Goal: Task Accomplishment & Management: Manage account settings

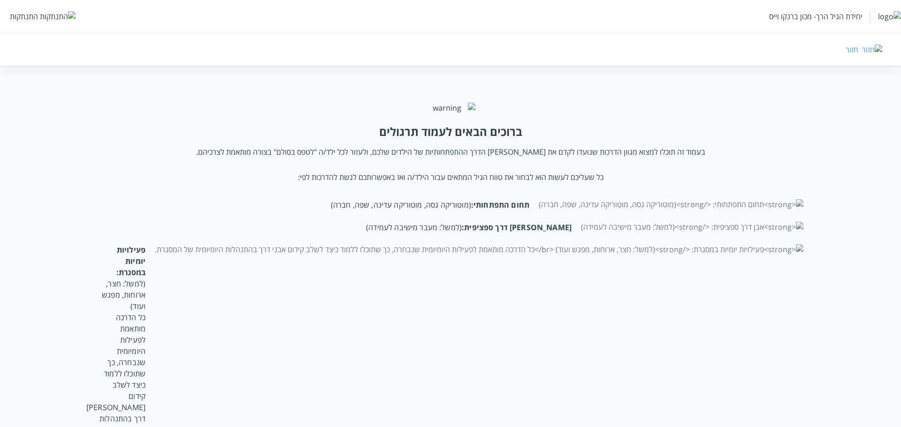
click at [36, 16] on div "התנתקות" at bounding box center [24, 16] width 28 height 10
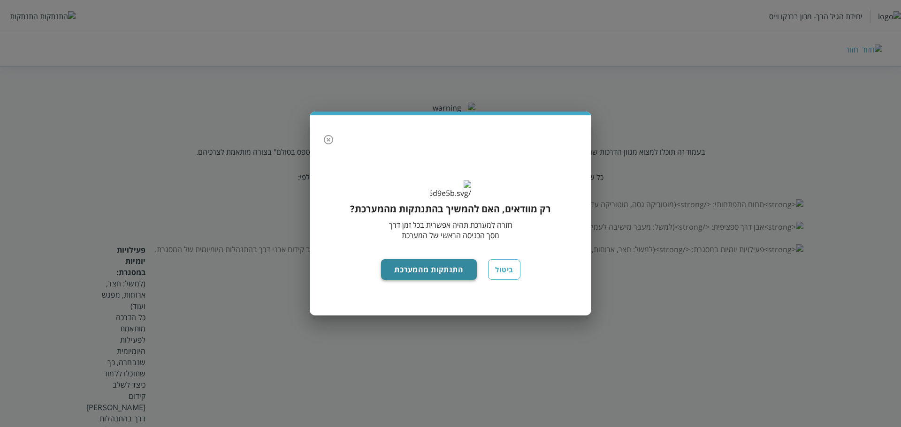
click at [417, 280] on button "התנתקות מהמערכת" at bounding box center [429, 269] width 96 height 21
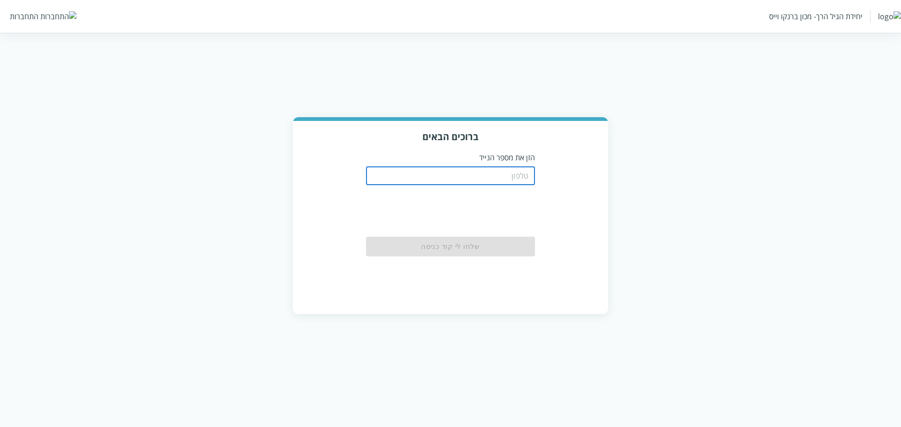
click at [512, 179] on input "tel" at bounding box center [450, 176] width 169 height 19
paste input "0583220201"
type input "0583220201"
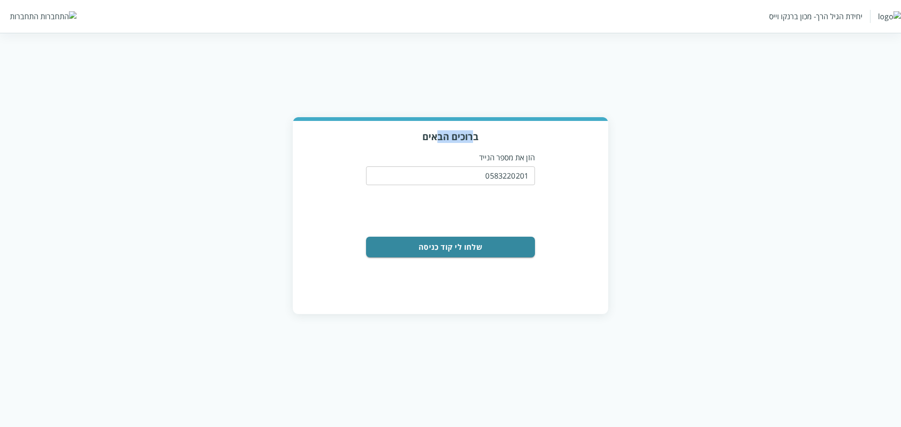
drag, startPoint x: 471, startPoint y: 134, endPoint x: 439, endPoint y: 131, distance: 32.5
click at [439, 131] on h3 "ברוכים הבאים" at bounding box center [450, 136] width 296 height 13
click at [428, 131] on h3 "ברוכים הבאים" at bounding box center [450, 136] width 296 height 13
drag, startPoint x: 428, startPoint y: 136, endPoint x: 473, endPoint y: 141, distance: 45.8
click at [473, 141] on h3 "ברוכים הבאים" at bounding box center [450, 136] width 296 height 13
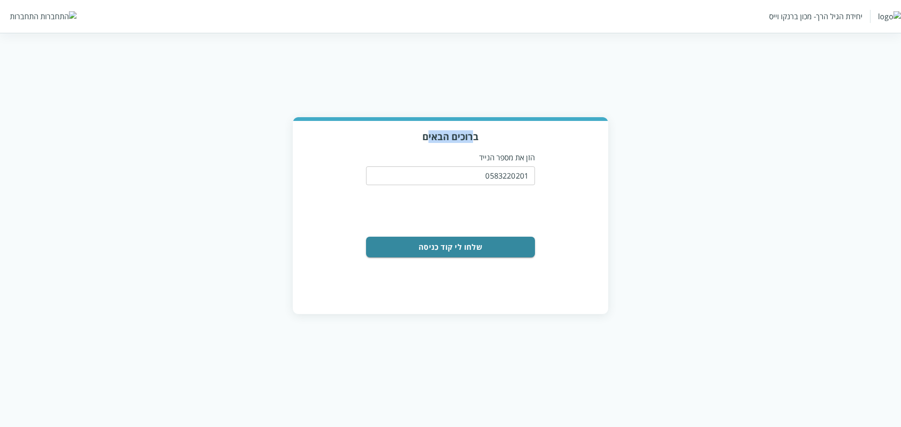
click at [473, 141] on h3 "ברוכים הבאים" at bounding box center [450, 136] width 296 height 13
drag, startPoint x: 481, startPoint y: 140, endPoint x: 438, endPoint y: 137, distance: 42.9
click at [438, 137] on h3 "ברוכים הבאים" at bounding box center [450, 136] width 296 height 13
click at [432, 137] on h3 "ברוכים הבאים" at bounding box center [450, 136] width 296 height 13
drag, startPoint x: 430, startPoint y: 137, endPoint x: 474, endPoint y: 141, distance: 44.8
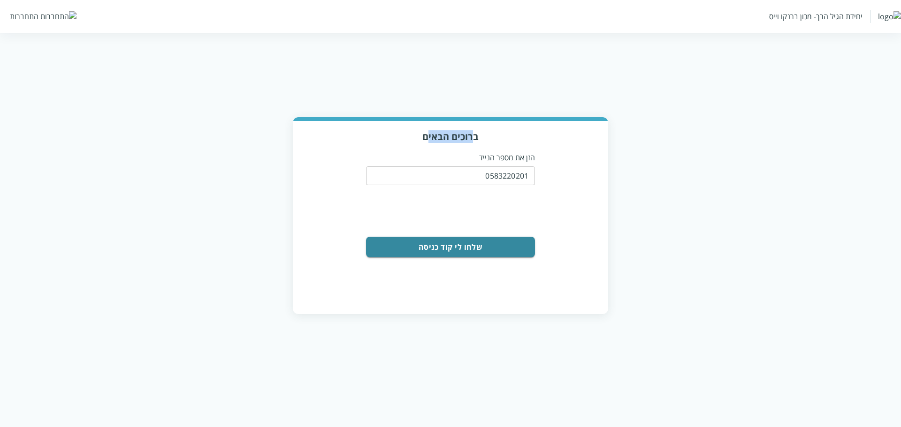
click at [474, 141] on h3 "ברוכים הבאים" at bounding box center [450, 136] width 296 height 13
click at [474, 139] on h3 "ברוכים הבאים" at bounding box center [450, 136] width 296 height 13
click at [472, 133] on h3 "ברוכים הבאים" at bounding box center [450, 136] width 296 height 13
drag, startPoint x: 477, startPoint y: 136, endPoint x: 452, endPoint y: 135, distance: 24.9
click at [452, 135] on h3 "ברוכים הבאים" at bounding box center [450, 136] width 296 height 13
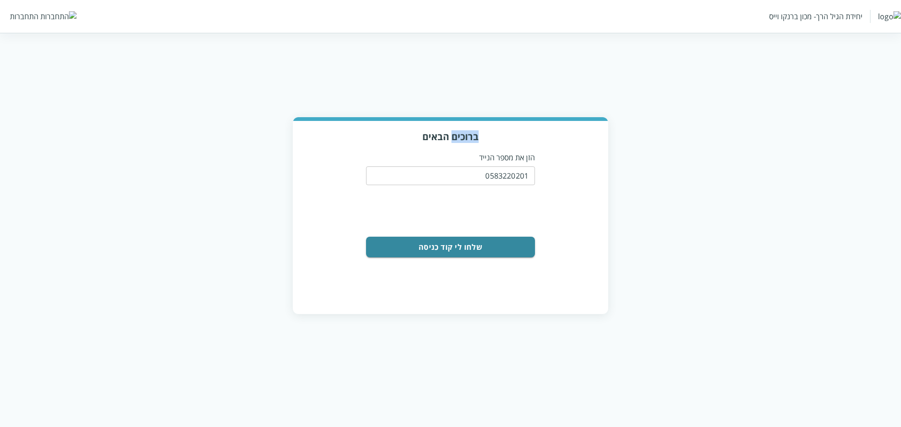
click at [455, 135] on h3 "ברוכים הבאים" at bounding box center [450, 136] width 296 height 13
drag, startPoint x: 448, startPoint y: 136, endPoint x: 423, endPoint y: 135, distance: 25.8
click at [423, 135] on h3 "ברוכים הבאים" at bounding box center [450, 136] width 296 height 13
click at [422, 135] on h3 "ברוכים הבאים" at bounding box center [450, 136] width 296 height 13
click at [483, 243] on button "שלחו לי קוד כניסה" at bounding box center [450, 247] width 169 height 21
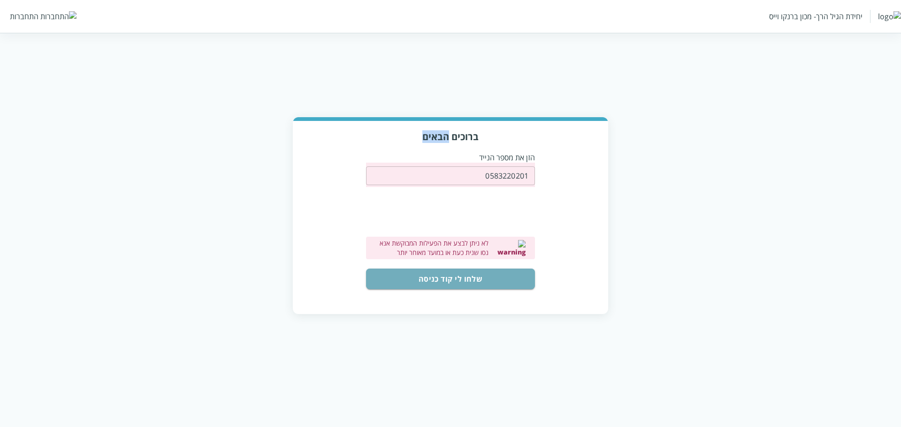
click at [489, 277] on button "שלחו לי קוד כניסה" at bounding box center [450, 279] width 169 height 21
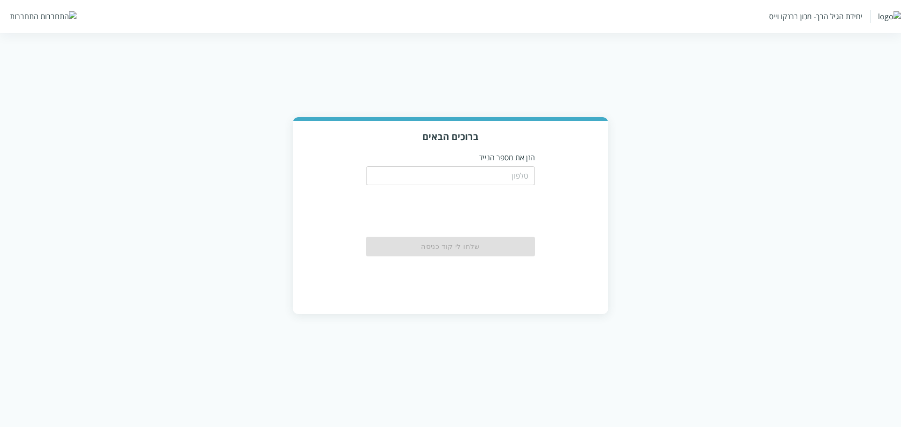
click at [531, 183] on input "tel" at bounding box center [450, 176] width 169 height 19
paste input "0583220201"
type input "0583220201"
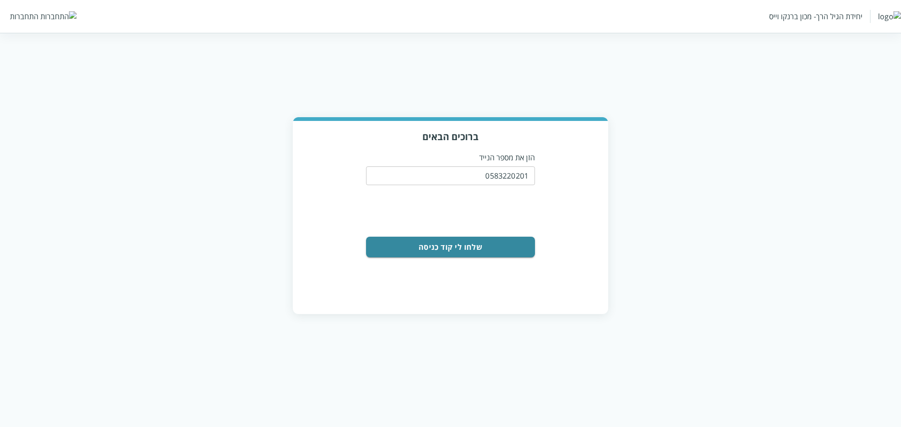
click at [508, 245] on button "שלחו לי קוד כניסה" at bounding box center [450, 247] width 169 height 21
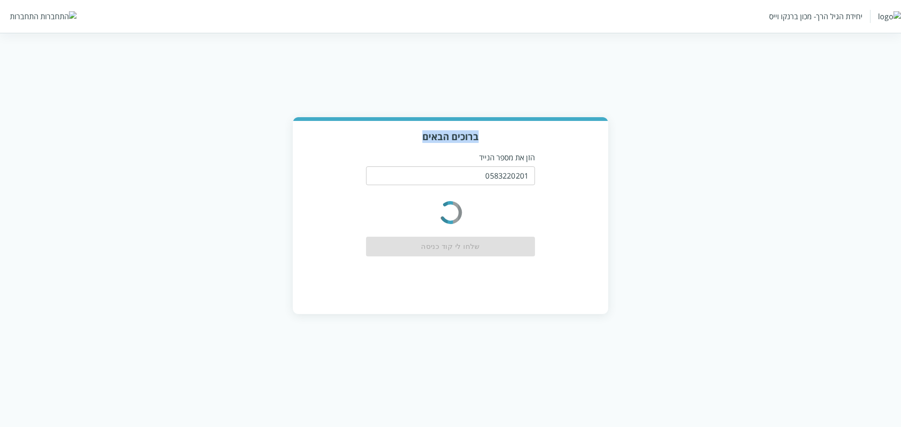
drag, startPoint x: 424, startPoint y: 139, endPoint x: 489, endPoint y: 142, distance: 64.8
click at [489, 142] on h3 "ברוכים הבאים" at bounding box center [450, 136] width 296 height 13
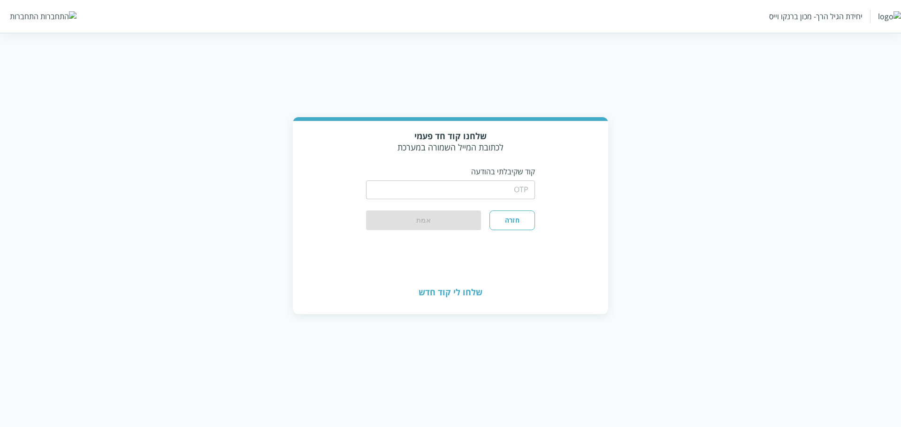
click at [478, 185] on input "string" at bounding box center [450, 190] width 169 height 19
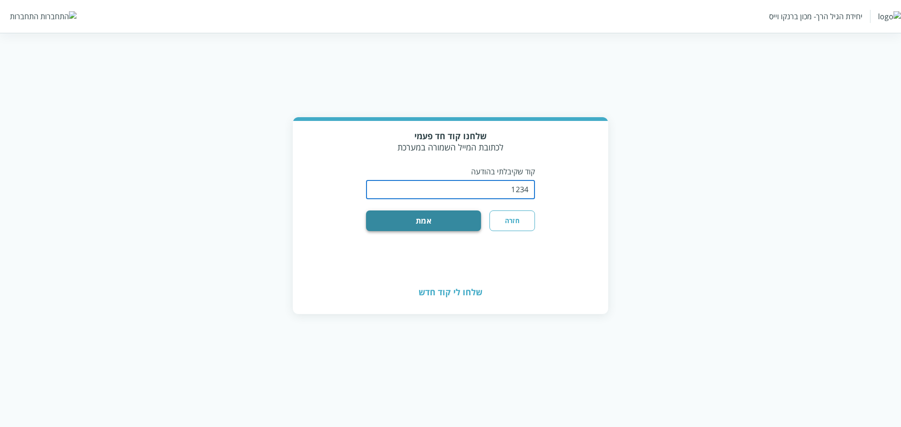
click at [453, 224] on button "אמת" at bounding box center [423, 221] width 115 height 21
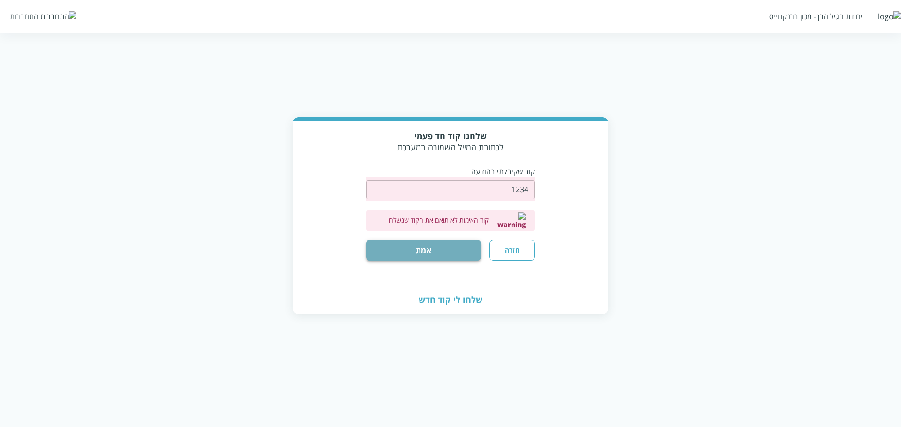
click at [466, 244] on button "אמת" at bounding box center [423, 250] width 115 height 21
click at [408, 241] on button "אמת" at bounding box center [423, 250] width 115 height 21
click at [528, 185] on input "string" at bounding box center [450, 190] width 169 height 19
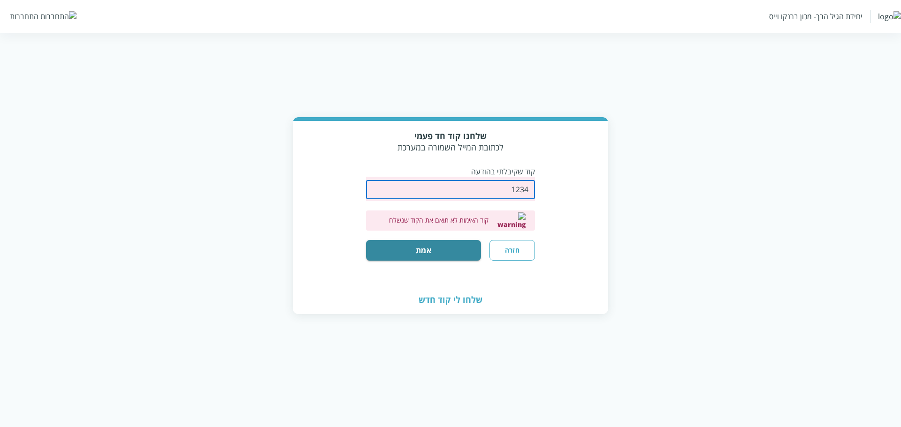
click at [522, 192] on input "string" at bounding box center [450, 190] width 169 height 19
paste input "586323"
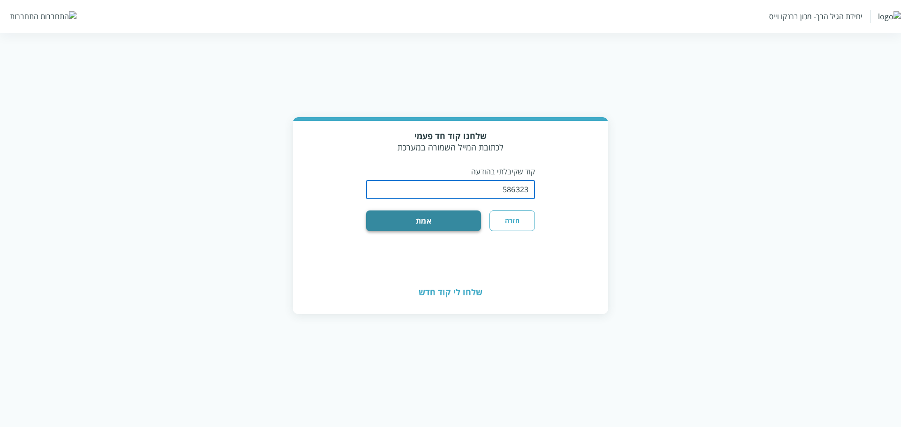
type input "586323"
click at [459, 223] on button "אמת" at bounding box center [423, 221] width 115 height 21
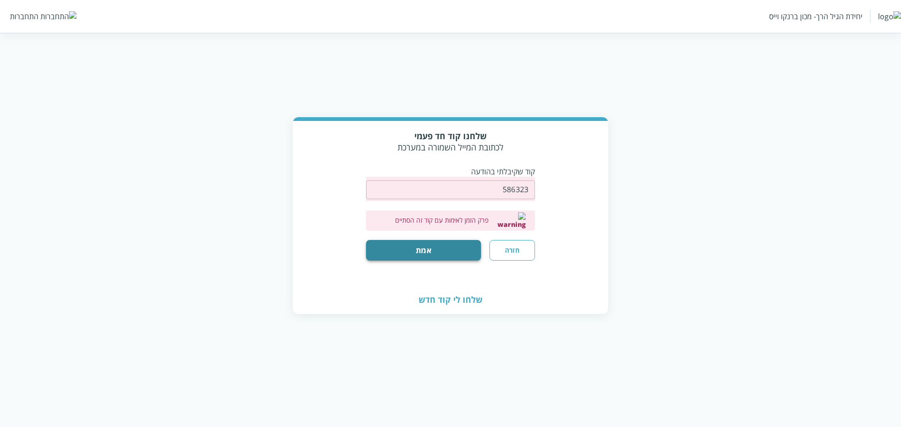
click at [448, 244] on button "אמת" at bounding box center [423, 250] width 115 height 21
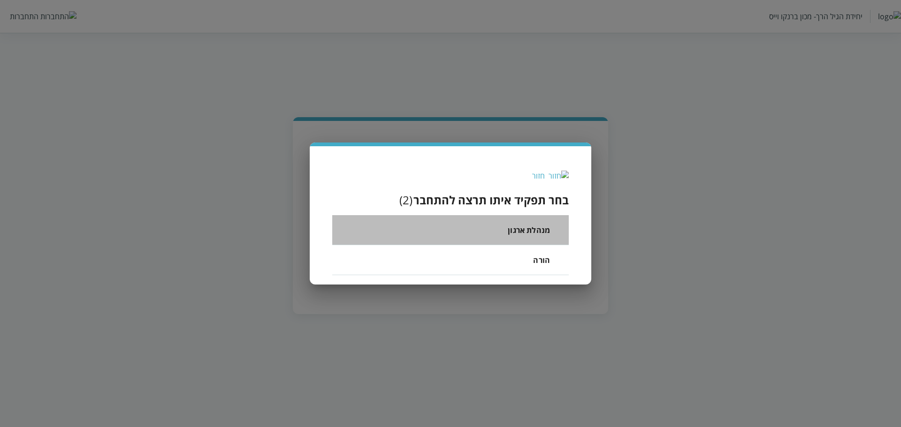
click at [523, 229] on span "מנהלת ארגון" at bounding box center [529, 230] width 42 height 11
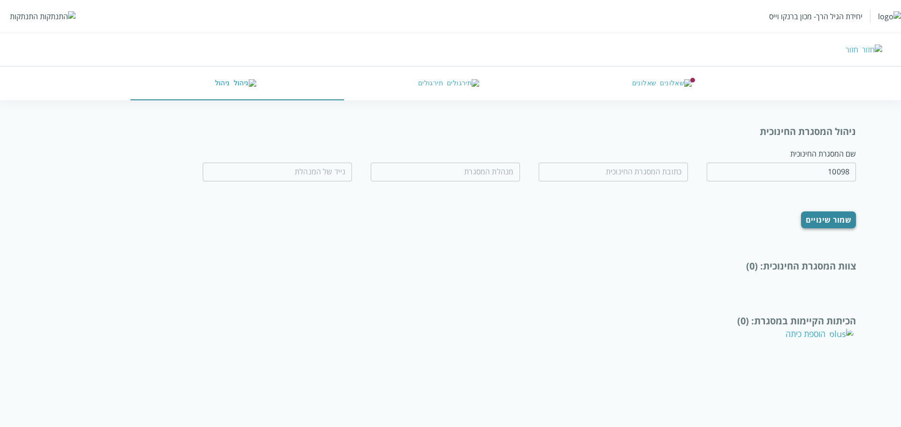
type input "מעון קיים מנהלת חדשה"
type input "דוד רזיאל 17"
type input "בתיה עמר"
type input "0583220201"
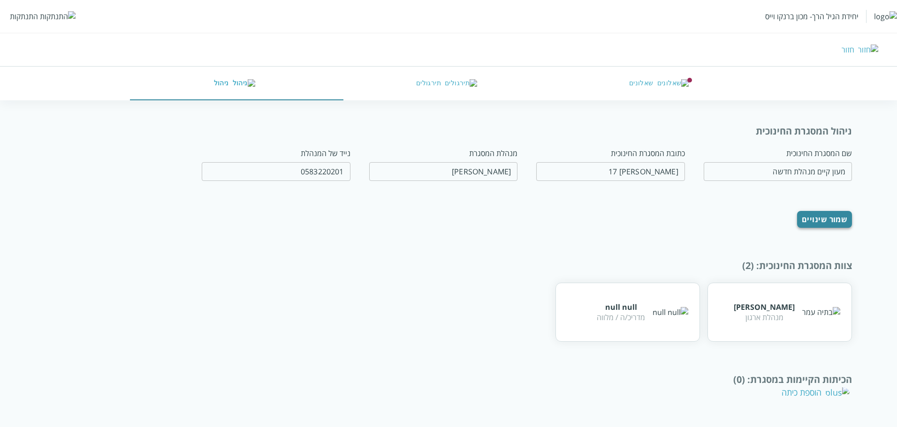
scroll to position [1, 0]
click at [834, 133] on div "ניהול המסגרת החינוכית" at bounding box center [448, 130] width 807 height 13
click at [823, 152] on div "שם המסגרת החינוכית" at bounding box center [778, 152] width 149 height 10
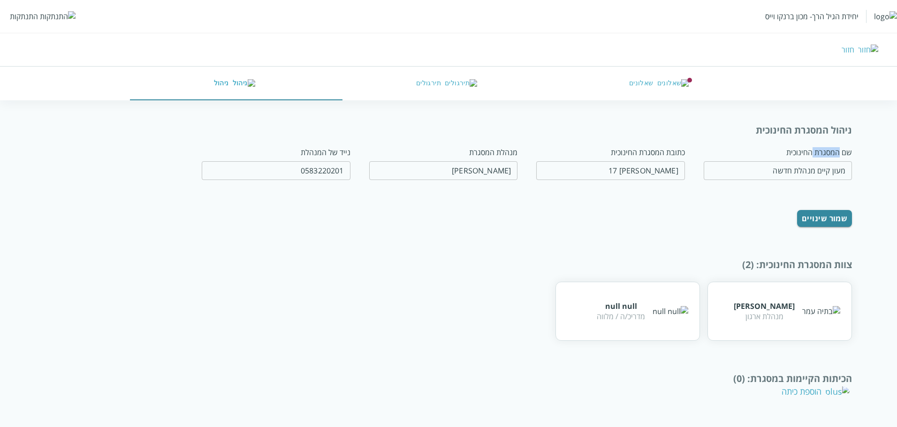
click at [823, 152] on div "שם המסגרת החינוכית" at bounding box center [778, 152] width 149 height 10
click at [818, 173] on input "מעון קיים מנהלת חדשה" at bounding box center [778, 170] width 149 height 19
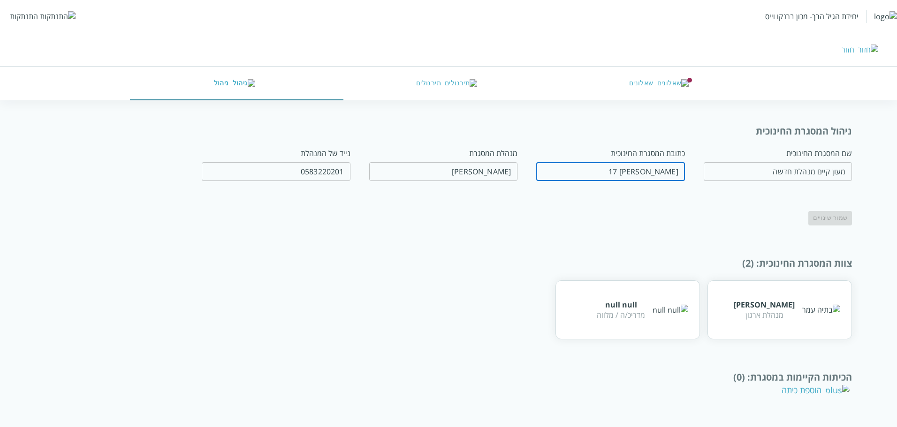
click at [659, 174] on input "דוד רזיאל 17" at bounding box center [610, 171] width 149 height 19
click at [659, 174] on input "דוד רזיאל 17" at bounding box center [613, 172] width 149 height 19
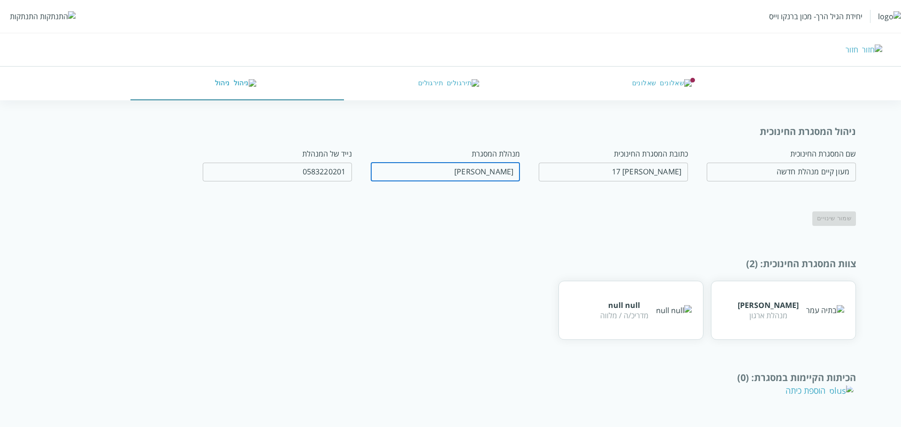
click at [486, 176] on input "fullName" at bounding box center [445, 172] width 149 height 19
click at [303, 172] on input "0583220201" at bounding box center [276, 171] width 149 height 19
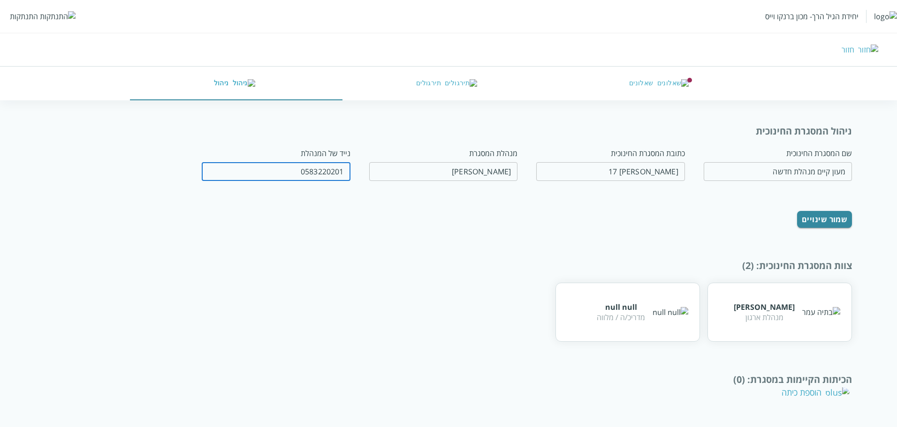
click at [600, 220] on div "שמור שינויים" at bounding box center [480, 215] width 743 height 26
click at [650, 92] on button "שאלונים" at bounding box center [660, 84] width 212 height 34
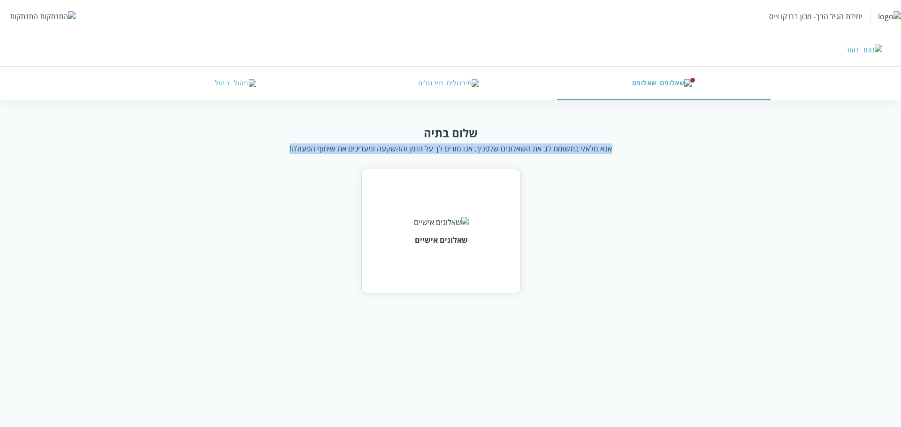
drag, startPoint x: 608, startPoint y: 144, endPoint x: 290, endPoint y: 148, distance: 318.5
click at [290, 148] on div "שלום בתיה אנא מלא/י בתשומת לב את השאלונים שלפניך. אנו מודים לך על הזמן וההשקעה …" at bounding box center [450, 139] width 689 height 29
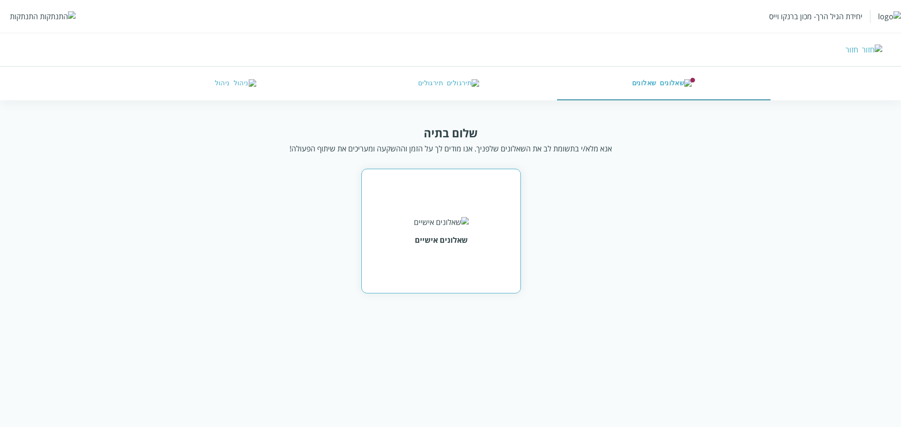
click at [494, 269] on div "שאלונים אישיים" at bounding box center [440, 231] width 159 height 125
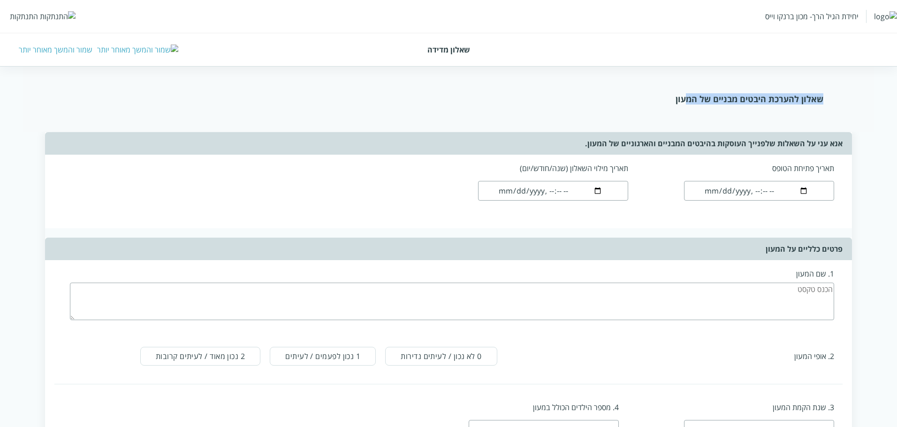
drag, startPoint x: 688, startPoint y: 100, endPoint x: 833, endPoint y: 94, distance: 145.1
click at [833, 94] on div "שאלון להערכת היבטים מבניים של המעון" at bounding box center [449, 99] width 852 height 66
click at [814, 96] on div "שאלון להערכת היבטים מבניים של המעון" at bounding box center [449, 98] width 750 height 11
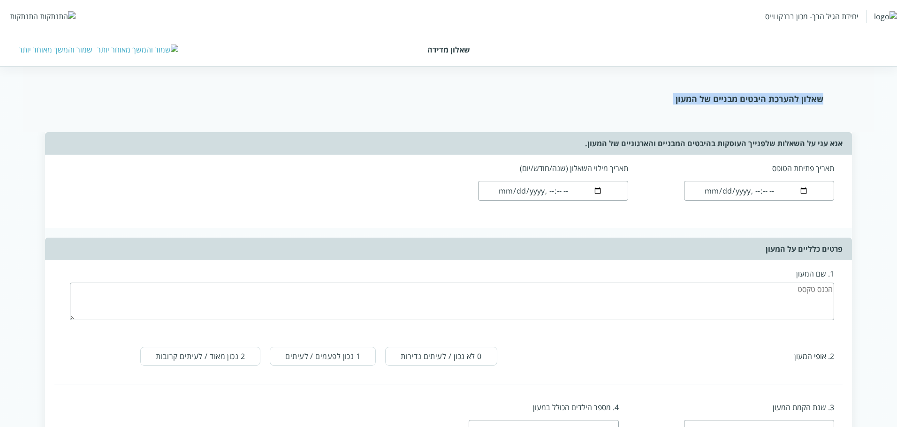
drag, startPoint x: 814, startPoint y: 96, endPoint x: 794, endPoint y: 111, distance: 25.8
click at [794, 111] on div "שאלון להערכת היבטים מבניים של המעון" at bounding box center [449, 99] width 852 height 66
click at [199, 99] on div "שאלון להערכת היבטים מבניים של המעון" at bounding box center [449, 98] width 750 height 11
click at [53, 46] on div "שמור והמשך מאוחר יותר" at bounding box center [56, 50] width 74 height 10
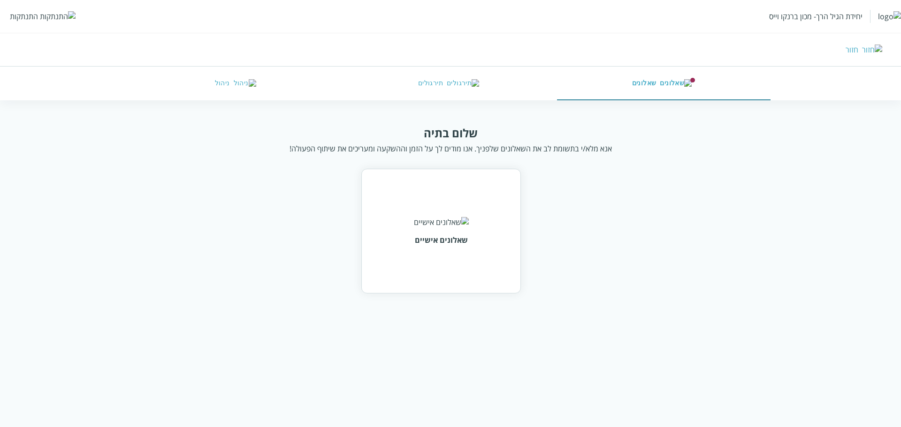
click at [238, 79] on img "button" at bounding box center [245, 83] width 23 height 8
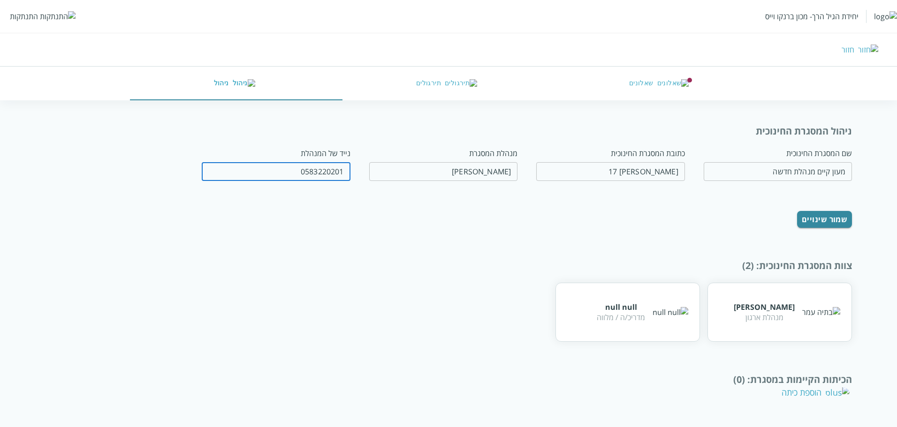
drag, startPoint x: 298, startPoint y: 168, endPoint x: 355, endPoint y: 168, distance: 56.8
click at [355, 168] on form "שם המסגרת החינוכית מעון קיים מנהלת חדשה ​ כתובת המסגרת החינוכית דוד רזיאל 17 ​ …" at bounding box center [480, 188] width 743 height 80
click at [350, 156] on div "נייד של המנהלת" at bounding box center [276, 153] width 149 height 10
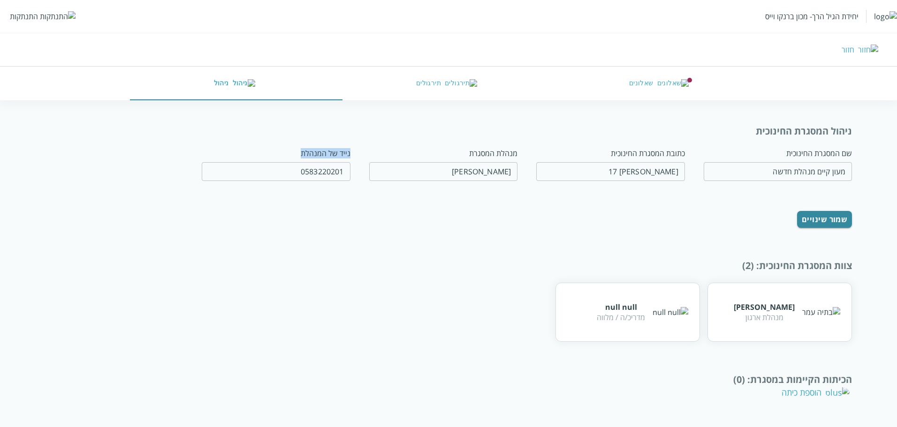
click at [356, 156] on form "שם המסגרת החינוכית מעון קיים מנהלת חדשה ​ כתובת המסגרת החינוכית דוד רזיאל 17 ​ …" at bounding box center [480, 188] width 743 height 80
drag, startPoint x: 851, startPoint y: 264, endPoint x: 752, endPoint y: 268, distance: 98.6
click at [752, 268] on div "צוות המסגרת החינוכית : (2)" at bounding box center [448, 264] width 807 height 13
click at [766, 266] on div "צוות המסגרת החינוכית : (2)" at bounding box center [448, 264] width 807 height 13
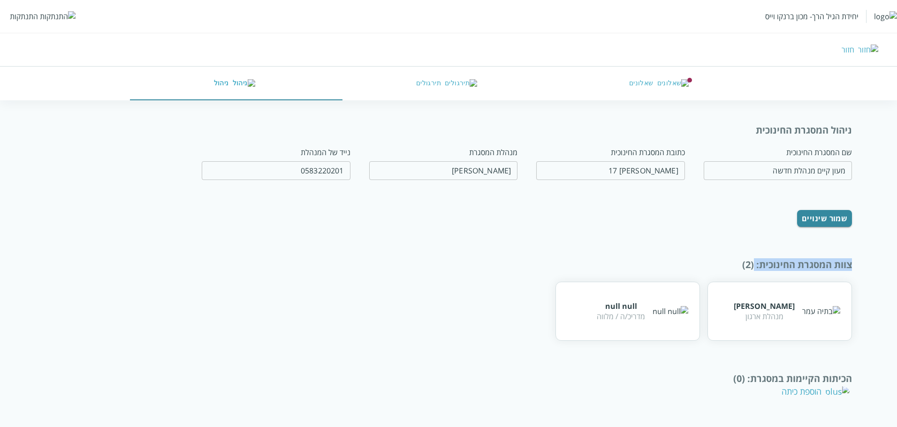
drag, startPoint x: 753, startPoint y: 266, endPoint x: 852, endPoint y: 257, distance: 99.4
click at [852, 257] on div "ניהול המסגרת החינוכית שם המסגרת החינוכית מעון קיים מנהלת חדשה ​ כתובת המסגרת הח…" at bounding box center [448, 266] width 897 height 285
click at [851, 263] on div "צוות המסגרת החינוכית : (2)" at bounding box center [448, 264] width 807 height 13
click at [847, 134] on div "ניהול המסגרת החינוכית" at bounding box center [448, 131] width 807 height 13
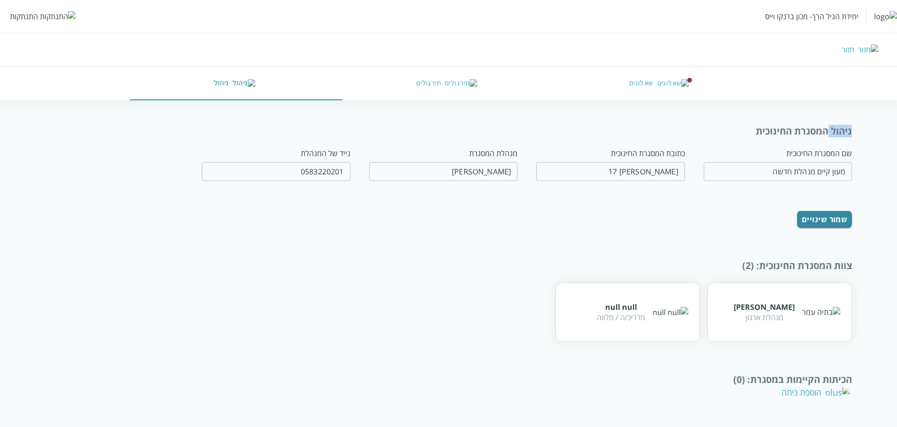
click at [847, 134] on div "ניהול המסגרת החינוכית" at bounding box center [448, 131] width 807 height 13
drag, startPoint x: 759, startPoint y: 269, endPoint x: 852, endPoint y: 269, distance: 92.9
click at [852, 269] on div "ניהול המסגרת החינוכית שם המסגרת החינוכית מעון קיים מנהלת חדשה ​ כתובת המסגרת הח…" at bounding box center [448, 267] width 897 height 285
click at [852, 269] on div "צוות המסגרת החינוכית : (2)" at bounding box center [448, 265] width 807 height 13
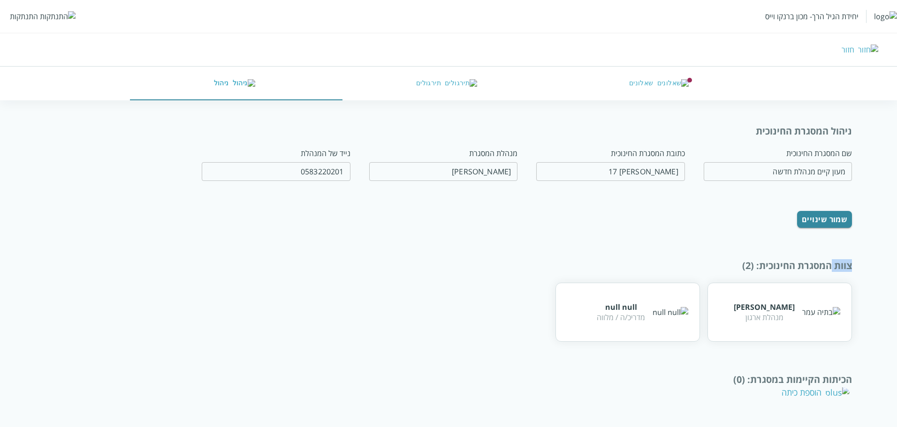
click at [852, 269] on div "צוות המסגרת החינוכית : (2)" at bounding box center [448, 265] width 807 height 13
click at [782, 269] on div "צוות המסגרת החינוכית : (2)" at bounding box center [448, 265] width 807 height 13
